Goal: Transaction & Acquisition: Purchase product/service

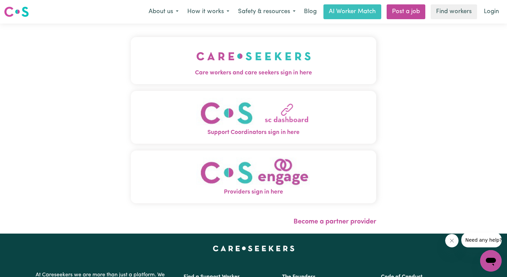
click at [276, 57] on img "Care workers and care seekers sign in here" at bounding box center [253, 56] width 115 height 25
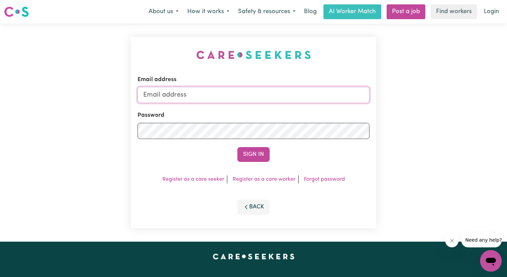
type input "[EMAIL_ADDRESS][DOMAIN_NAME]"
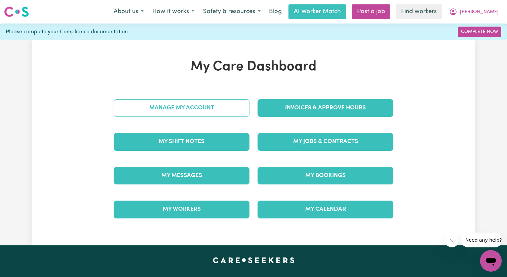
click at [202, 113] on link "Manage My Account" at bounding box center [182, 107] width 136 height 17
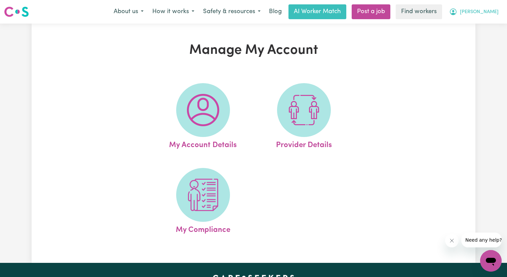
click at [483, 9] on span "[PERSON_NAME]" at bounding box center [479, 11] width 39 height 7
click at [474, 25] on link "My Dashboard" at bounding box center [475, 26] width 53 height 13
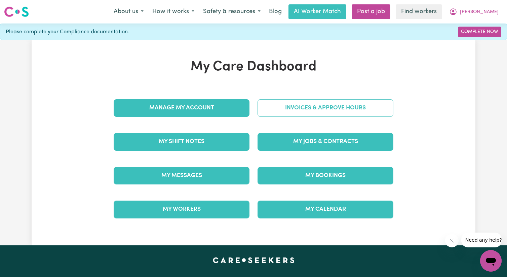
click at [327, 104] on link "Invoices & Approve Hours" at bounding box center [325, 107] width 136 height 17
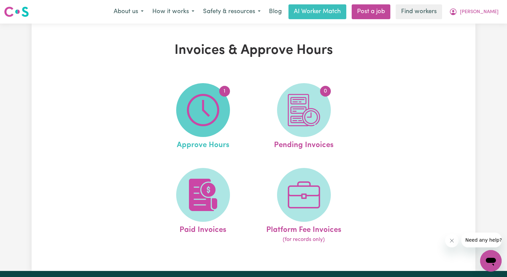
click at [207, 110] on img at bounding box center [203, 110] width 32 height 32
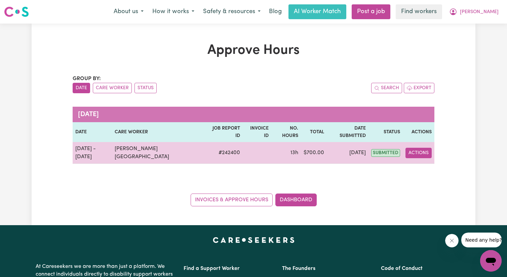
click at [418, 148] on button "Actions" at bounding box center [418, 153] width 26 height 10
click at [435, 162] on link "View Job Report" at bounding box center [436, 168] width 57 height 13
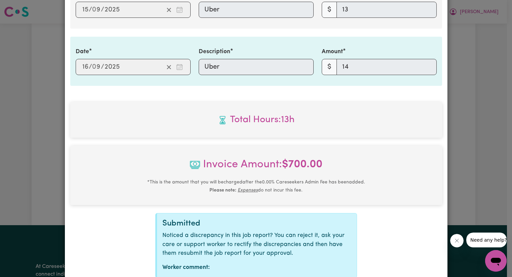
scroll to position [701, 0]
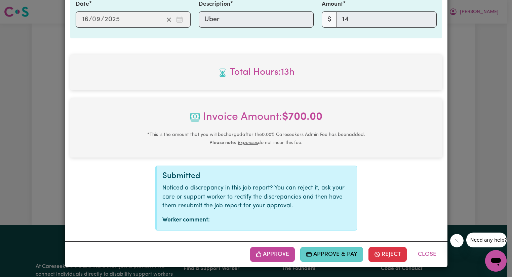
click at [326, 254] on button "Approve & Pay" at bounding box center [331, 254] width 63 height 15
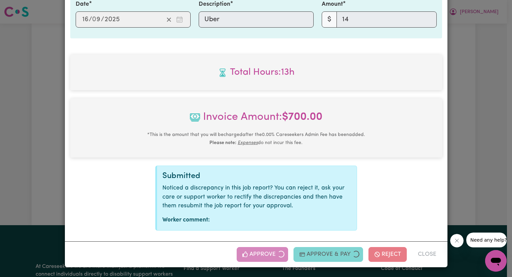
select select "card_1KiRBuB2z0xKyepB2TFV8hDp"
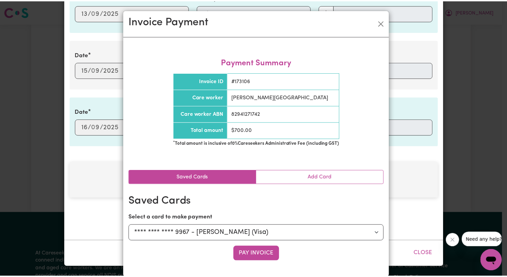
scroll to position [593, 0]
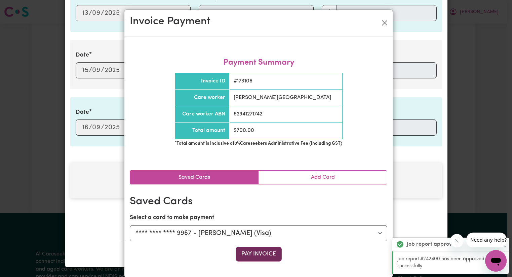
click at [264, 250] on button "Pay Invoice" at bounding box center [259, 253] width 46 height 15
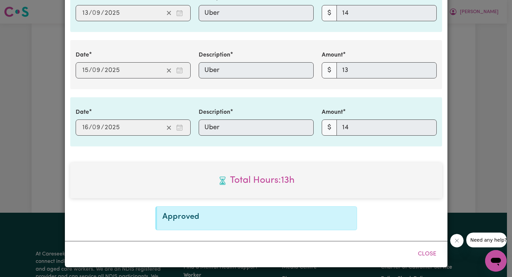
click at [451, 164] on div "Job Report # 242400 - [PERSON_NAME] Summary Job report # 242400 Client name: [P…" at bounding box center [256, 138] width 512 height 277
